Goal: Entertainment & Leisure: Consume media (video, audio)

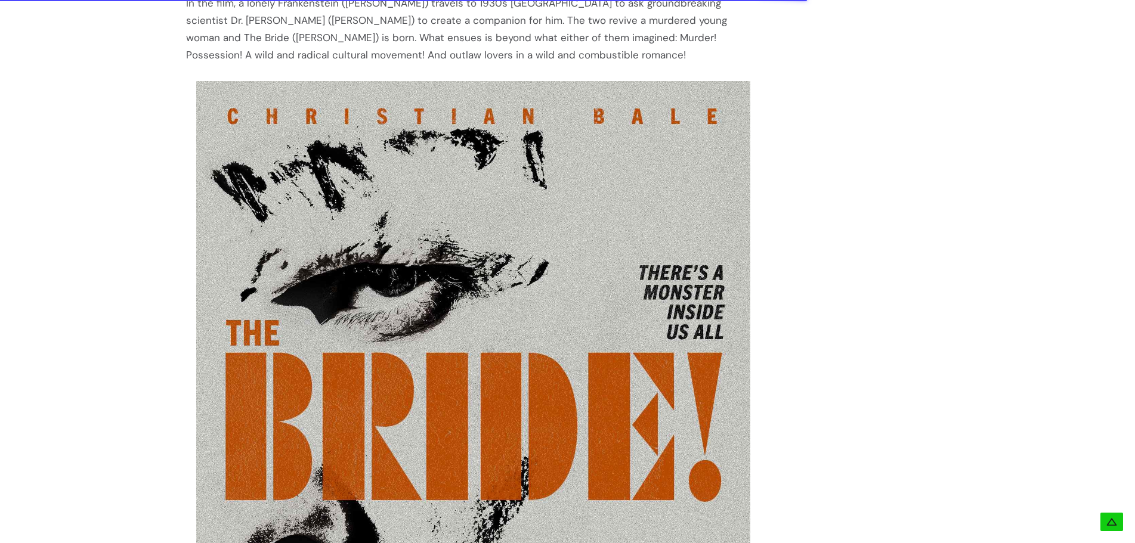
scroll to position [1610, 0]
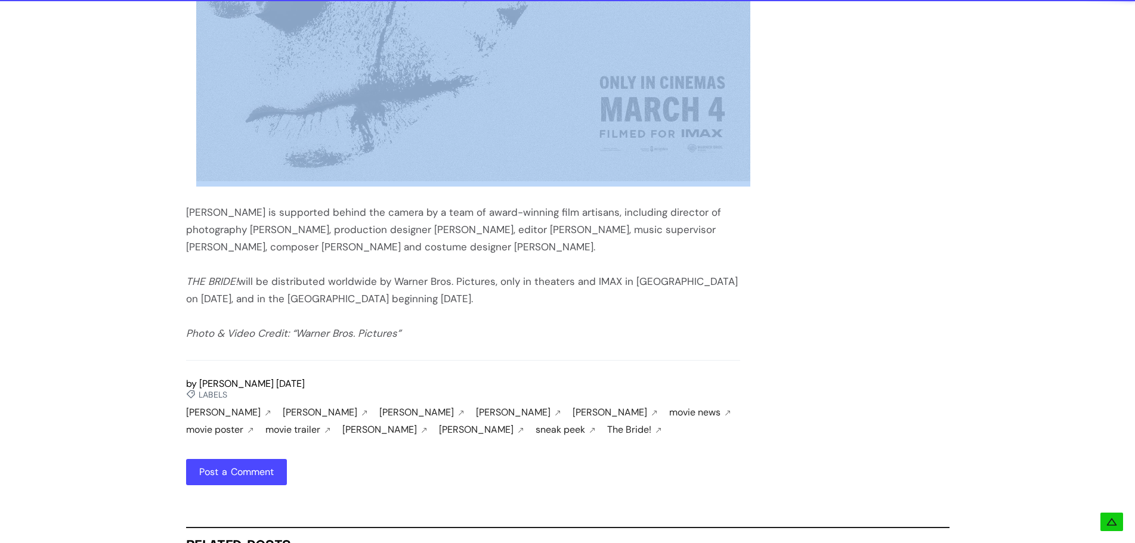
scroll to position [1816, 0]
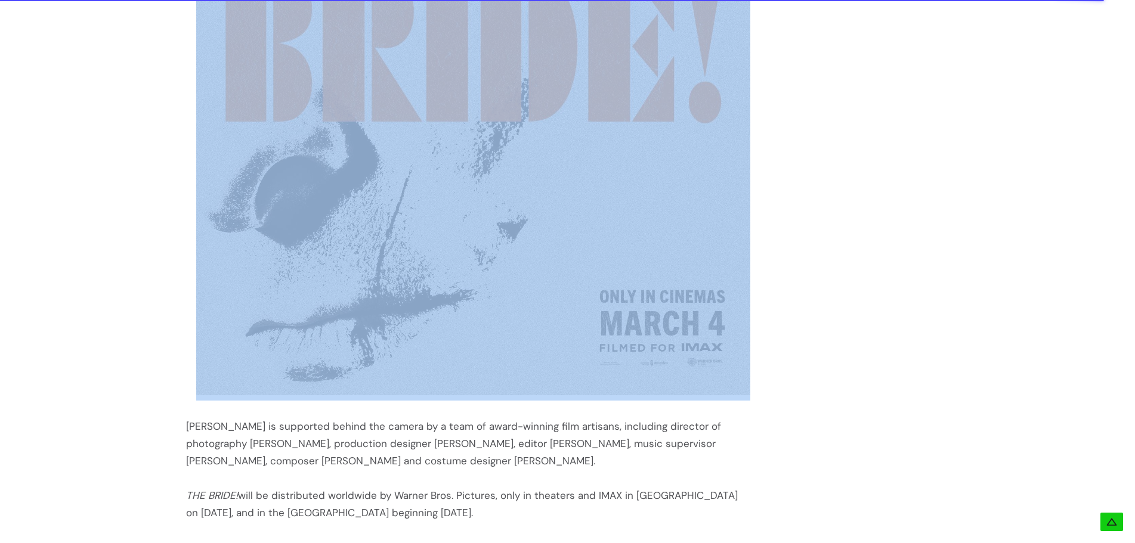
drag, startPoint x: 186, startPoint y: 252, endPoint x: 521, endPoint y: 490, distance: 410.5
copy div "’Til death do they part. “The Bride!”, written, directed and produced by Maggie…"
